Goal: Learn about a topic

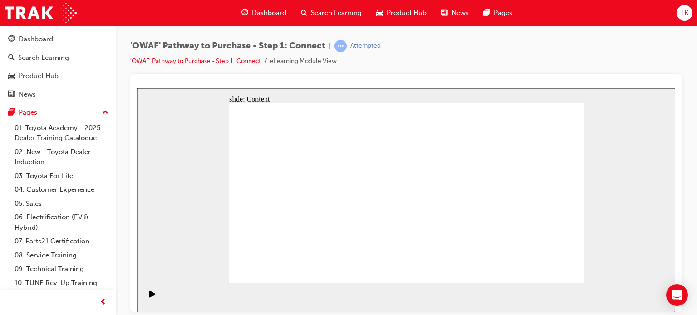
drag, startPoint x: 327, startPoint y: 246, endPoint x: 381, endPoint y: 255, distance: 55.2
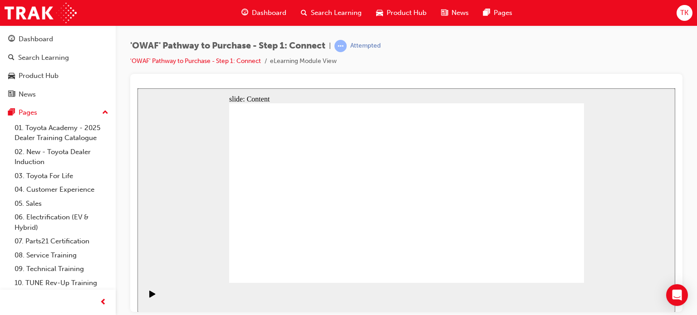
drag, startPoint x: 442, startPoint y: 216, endPoint x: 302, endPoint y: 180, distance: 144.4
